Goal: Navigation & Orientation: Find specific page/section

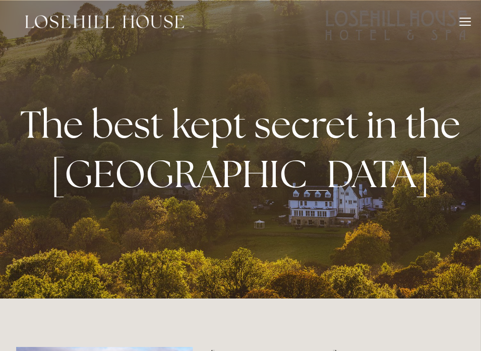
click at [468, 16] on div "Rooms Rooms Your Stay Book a stay Offers Spa About" at bounding box center [240, 21] width 460 height 43
click at [466, 20] on div at bounding box center [464, 23] width 11 height 11
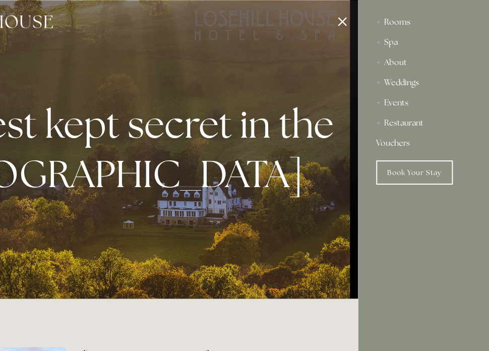
click at [396, 19] on div "Rooms" at bounding box center [423, 22] width 95 height 20
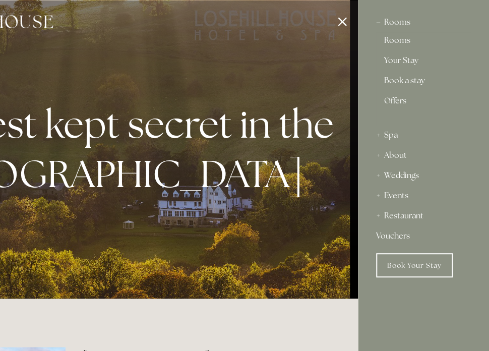
click at [395, 41] on link "Rooms" at bounding box center [423, 42] width 79 height 12
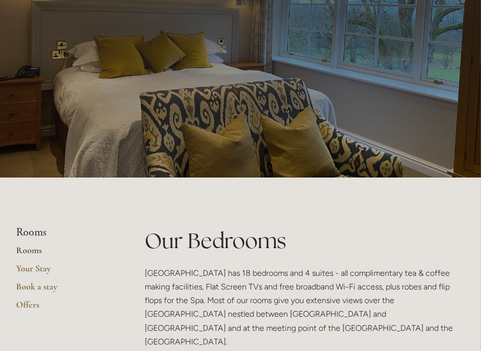
scroll to position [50, 0]
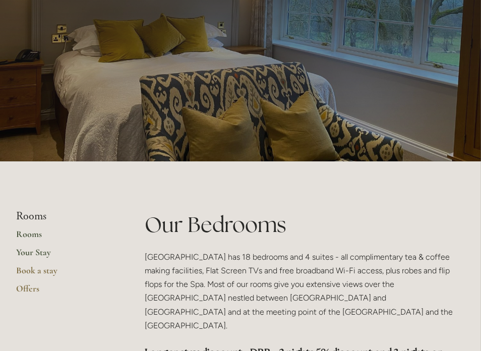
click at [41, 252] on link "Your Stay" at bounding box center [64, 255] width 96 height 18
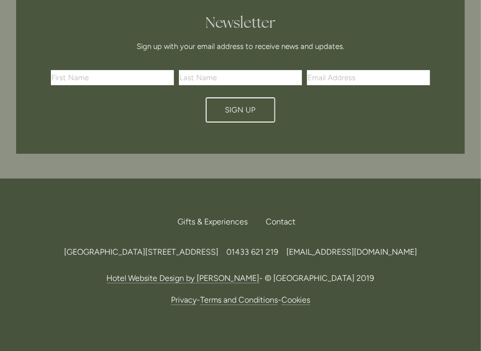
scroll to position [1235, 0]
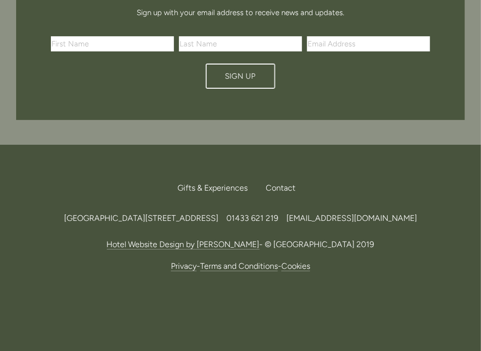
drag, startPoint x: 215, startPoint y: 206, endPoint x: 243, endPoint y: 204, distance: 27.8
click at [218, 213] on span "[GEOGRAPHIC_DATA][STREET_ADDRESS]" at bounding box center [141, 218] width 154 height 10
copy span "S33 6AF"
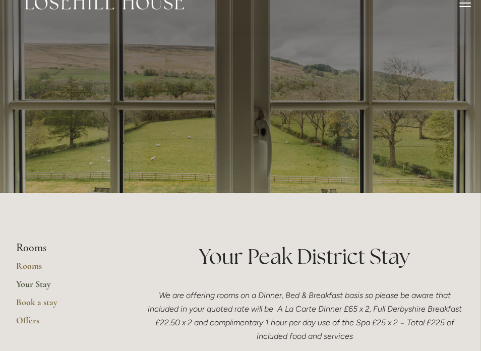
scroll to position [0, 0]
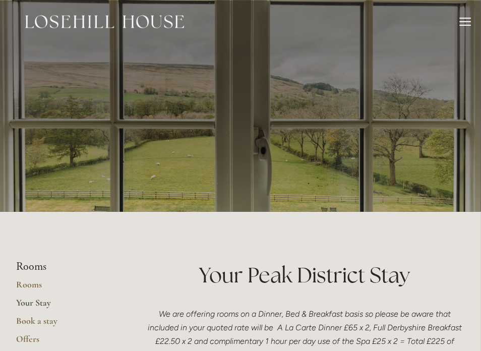
click at [121, 19] on img at bounding box center [104, 21] width 159 height 13
